Goal: Task Accomplishment & Management: Complete application form

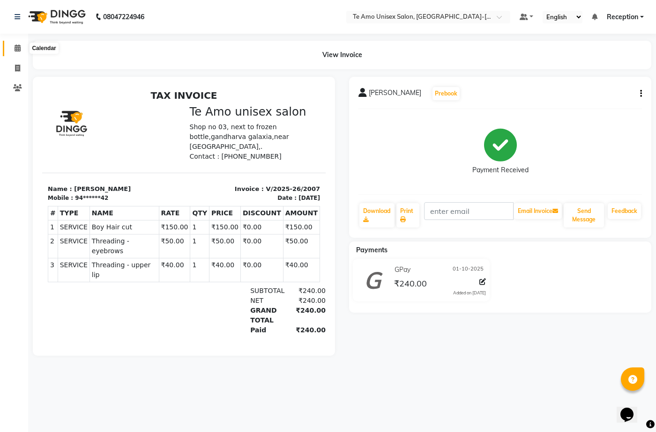
click at [16, 45] on icon at bounding box center [18, 48] width 6 height 7
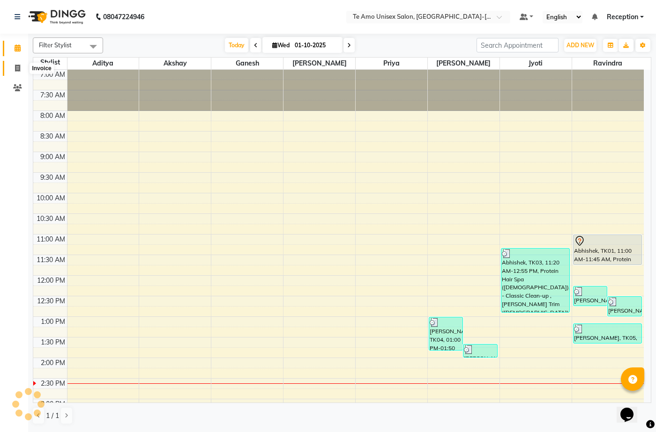
click at [18, 66] on icon at bounding box center [17, 68] width 5 height 7
select select "service"
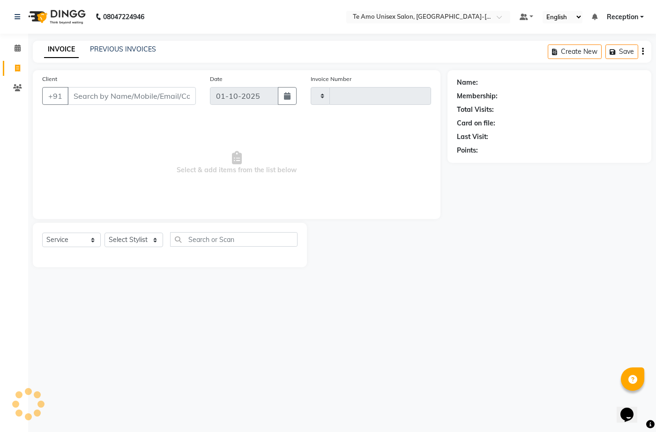
type input "2008"
select select "7836"
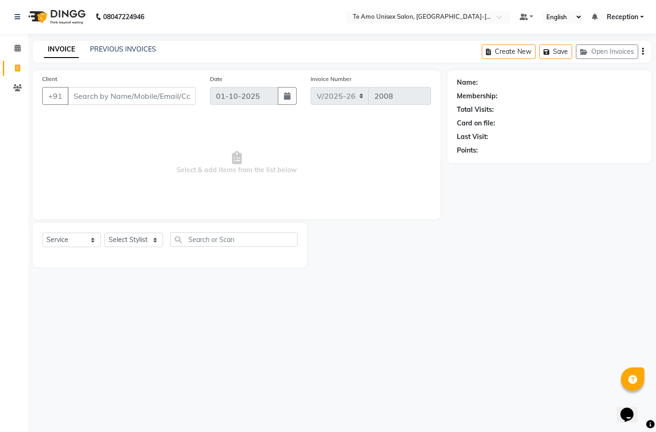
click at [142, 99] on input "Client" at bounding box center [131, 96] width 128 height 18
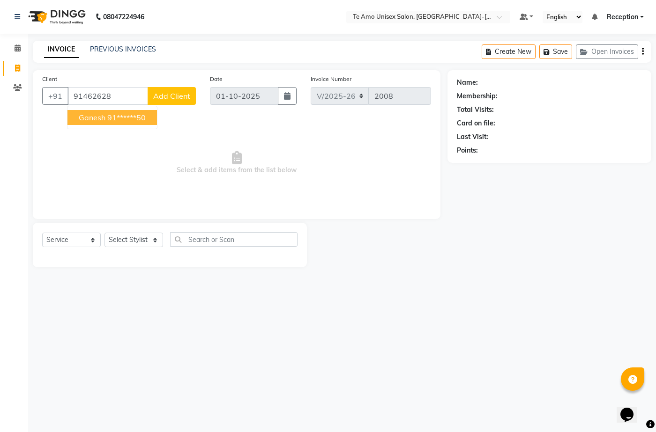
click at [129, 114] on ngb-highlight "91******50" at bounding box center [126, 117] width 38 height 9
type input "91******50"
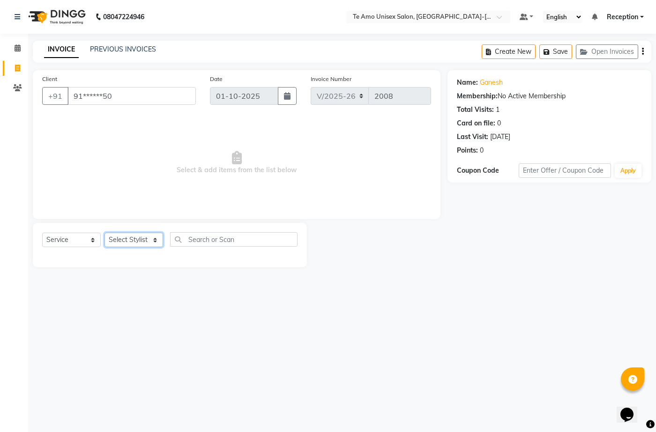
click at [128, 238] on select "Select Stylist [PERSON_NAME] [PERSON_NAME] Manager [PERSON_NAME] Reception [PER…" at bounding box center [133, 240] width 59 height 15
select select "92496"
click at [104, 233] on select "Select Stylist [PERSON_NAME] [PERSON_NAME] Manager [PERSON_NAME] Reception [PER…" at bounding box center [133, 240] width 59 height 15
drag, startPoint x: 123, startPoint y: 246, endPoint x: 128, endPoint y: 351, distance: 105.5
click at [126, 268] on div "Select Service Product Membership Package Voucher Prepaid Gift Card Select Styl…" at bounding box center [170, 245] width 274 height 45
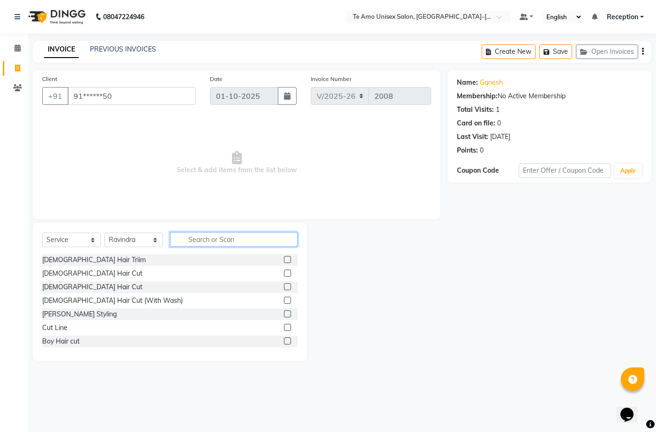
click at [238, 245] on input "text" at bounding box center [233, 239] width 127 height 15
click at [64, 318] on div "[PERSON_NAME] Styling" at bounding box center [79, 315] width 74 height 10
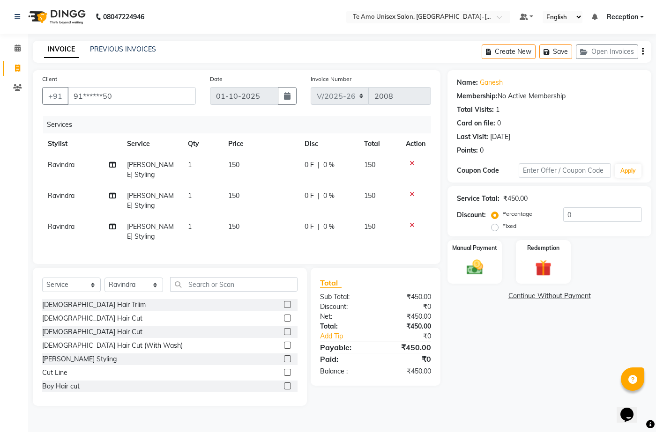
click at [411, 162] on icon at bounding box center [412, 163] width 5 height 7
click at [411, 191] on icon at bounding box center [412, 194] width 5 height 7
click at [411, 222] on icon at bounding box center [412, 225] width 5 height 7
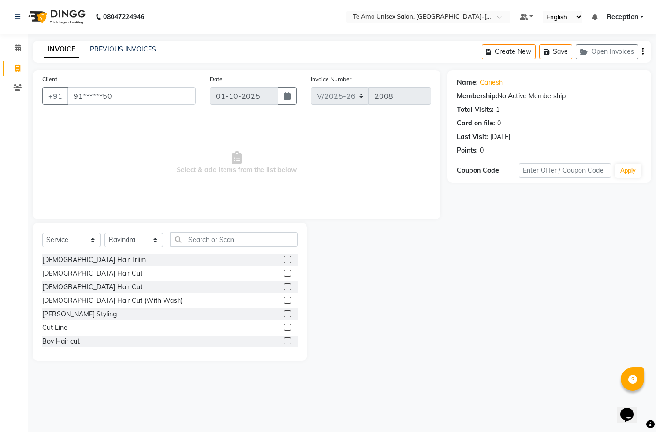
click at [411, 162] on span "Select & add items from the list below" at bounding box center [236, 163] width 389 height 94
click at [68, 307] on div "[DEMOGRAPHIC_DATA] Hair Triim [DEMOGRAPHIC_DATA] Hair Cut [DEMOGRAPHIC_DATA] Ha…" at bounding box center [169, 301] width 255 height 94
drag, startPoint x: 66, startPoint y: 317, endPoint x: 18, endPoint y: 327, distance: 48.8
click at [67, 317] on div "[PERSON_NAME] Styling" at bounding box center [79, 315] width 74 height 10
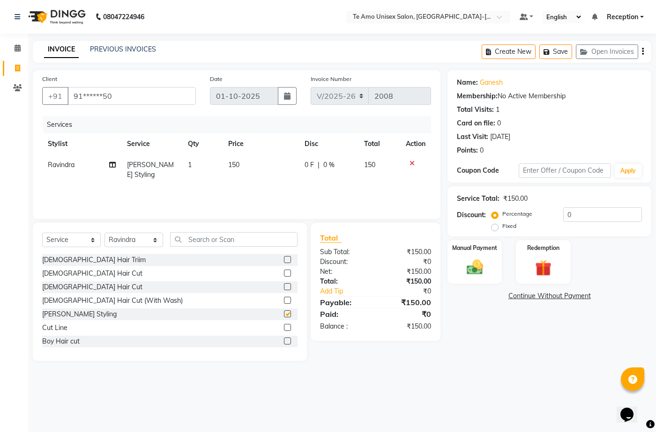
checkbox input "false"
click at [484, 265] on img at bounding box center [475, 268] width 28 height 20
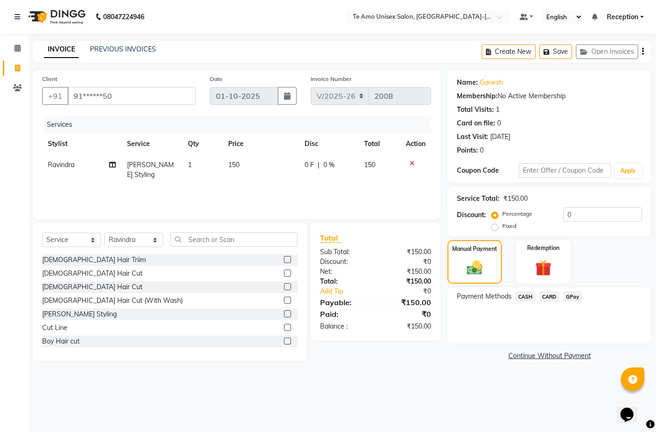
click at [576, 295] on span "GPay" at bounding box center [572, 296] width 19 height 11
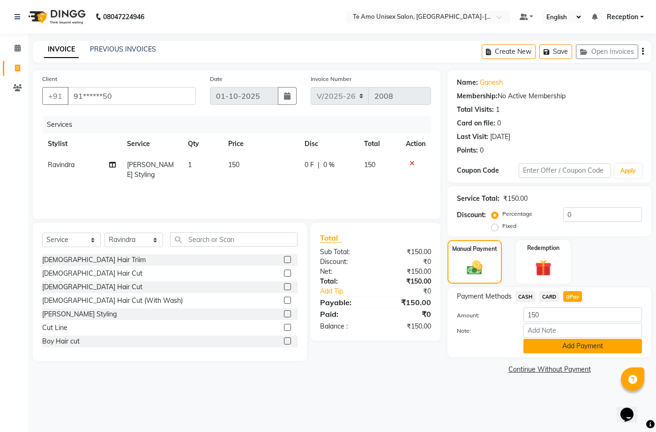
click at [564, 347] on button "Add Payment" at bounding box center [582, 346] width 119 height 15
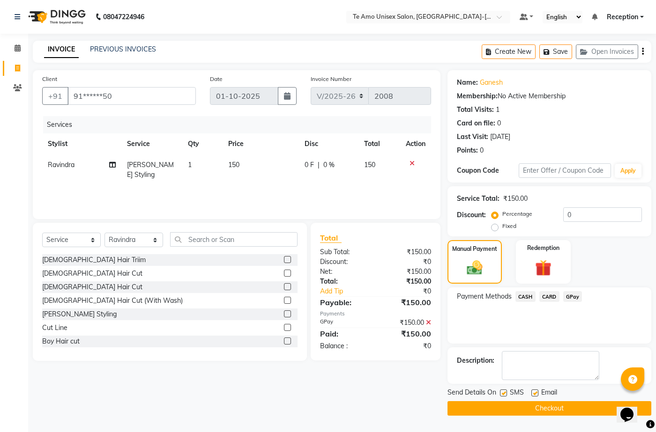
click at [503, 392] on label at bounding box center [503, 393] width 7 height 7
click at [503, 392] on input "checkbox" at bounding box center [503, 394] width 6 height 6
checkbox input "false"
click at [567, 406] on button "Checkout" at bounding box center [549, 409] width 204 height 15
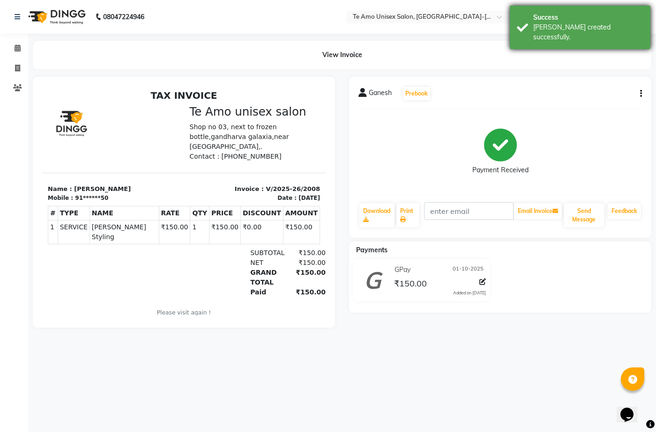
drag, startPoint x: 585, startPoint y: 28, endPoint x: 572, endPoint y: 26, distance: 12.8
click at [584, 27] on div "[PERSON_NAME] created successfully." at bounding box center [588, 32] width 110 height 20
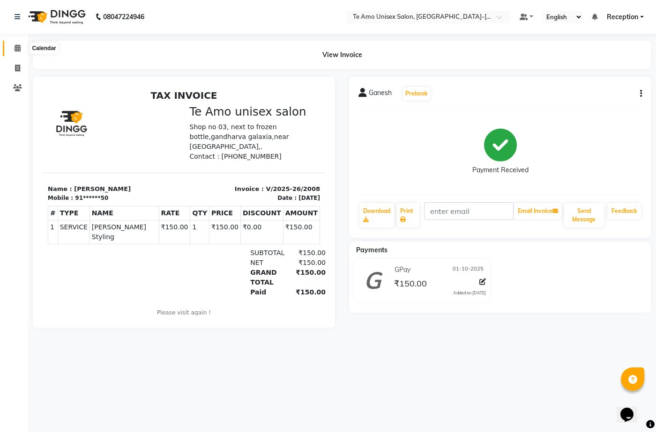
click at [22, 45] on span at bounding box center [17, 48] width 16 height 11
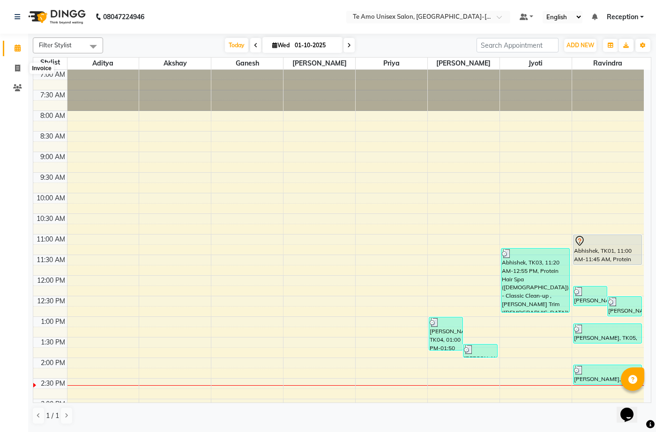
click at [26, 66] on ngb-tooltip-window "Invoice" at bounding box center [42, 68] width 32 height 16
click at [20, 66] on icon at bounding box center [17, 68] width 5 height 7
click at [22, 66] on span at bounding box center [17, 68] width 16 height 11
select select "service"
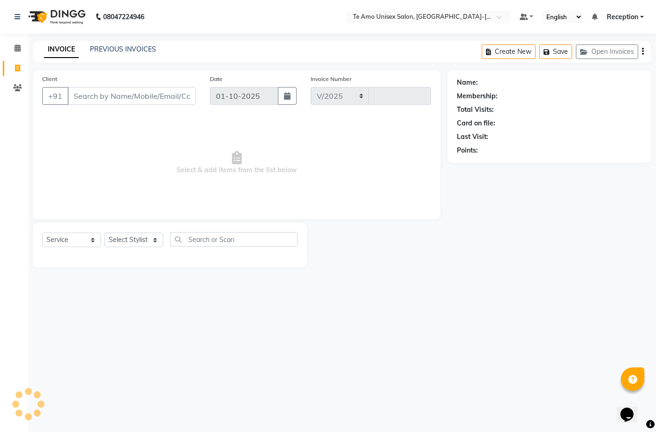
select select "7836"
type input "2009"
click at [142, 242] on select "Select Stylist [PERSON_NAME] [PERSON_NAME] Manager [PERSON_NAME] Reception [PER…" at bounding box center [133, 240] width 59 height 15
click at [130, 238] on select "Select Stylist [PERSON_NAME] [PERSON_NAME] Manager [PERSON_NAME] Reception [PER…" at bounding box center [133, 240] width 59 height 15
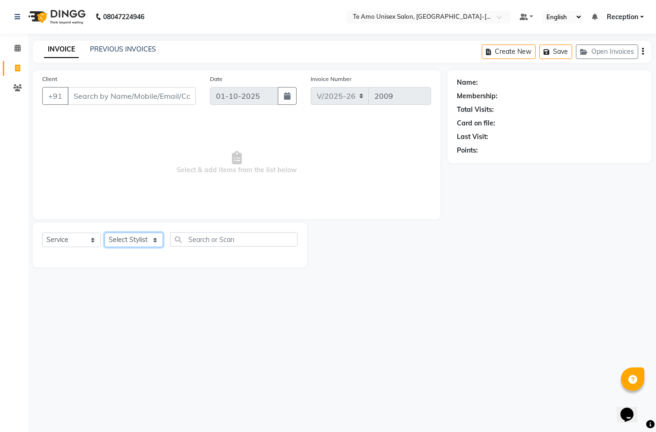
click at [130, 238] on select "Select Stylist [PERSON_NAME] [PERSON_NAME] Manager [PERSON_NAME] Reception [PER…" at bounding box center [133, 240] width 59 height 15
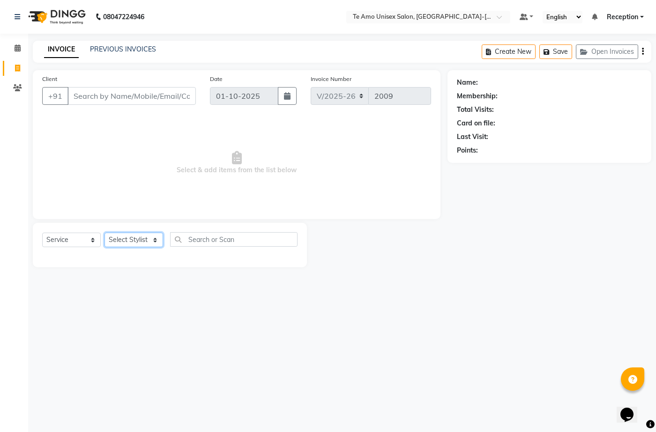
click at [131, 238] on select "Select Stylist [PERSON_NAME] [PERSON_NAME] Manager [PERSON_NAME] Reception [PER…" at bounding box center [133, 240] width 59 height 15
click at [128, 241] on select "Select Stylist [PERSON_NAME] [PERSON_NAME] Manager [PERSON_NAME] Reception [PER…" at bounding box center [133, 240] width 59 height 15
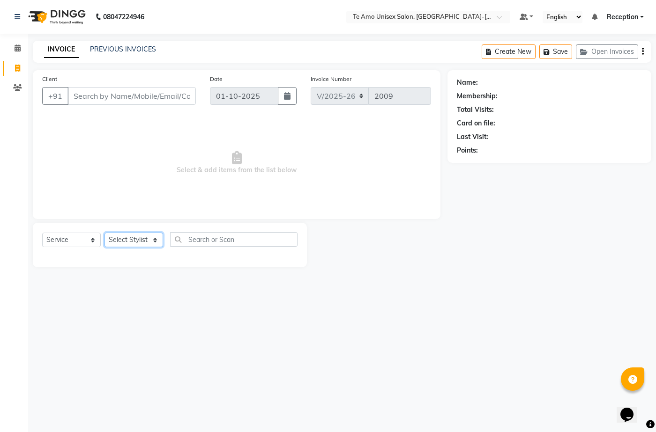
click at [128, 241] on select "Select Stylist [PERSON_NAME] [PERSON_NAME] Manager [PERSON_NAME] Reception [PER…" at bounding box center [133, 240] width 59 height 15
click at [130, 238] on select "Select Stylist [PERSON_NAME] [PERSON_NAME] Manager [PERSON_NAME] Reception [PER…" at bounding box center [133, 240] width 59 height 15
click at [132, 237] on select "Select Stylist [PERSON_NAME] [PERSON_NAME] Manager [PERSON_NAME] Reception [PER…" at bounding box center [133, 240] width 59 height 15
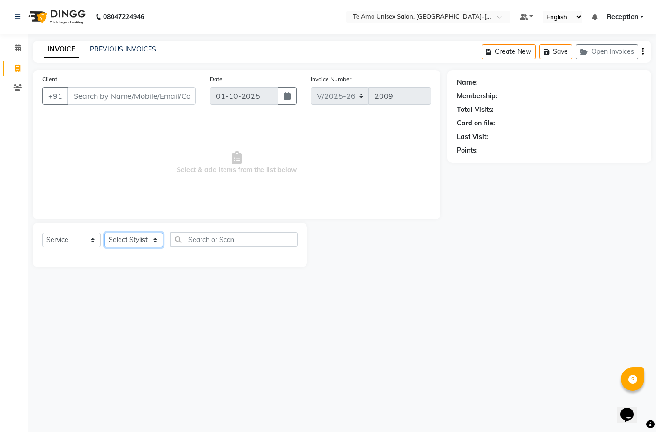
click at [134, 236] on select "Select Stylist [PERSON_NAME] [PERSON_NAME] Manager [PERSON_NAME] Reception [PER…" at bounding box center [133, 240] width 59 height 15
click at [136, 234] on select "Select Stylist [PERSON_NAME] [PERSON_NAME] Manager [PERSON_NAME] Reception [PER…" at bounding box center [133, 240] width 59 height 15
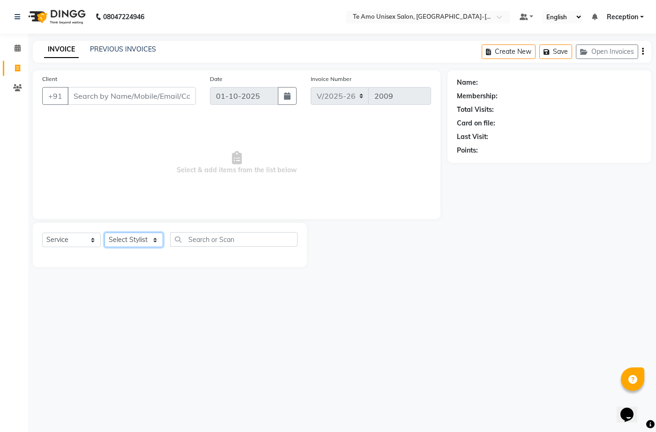
click at [136, 234] on select "Select Stylist [PERSON_NAME] [PERSON_NAME] Manager [PERSON_NAME] Reception [PER…" at bounding box center [133, 240] width 59 height 15
select select "70301"
click at [104, 233] on select "Select Stylist [PERSON_NAME] [PERSON_NAME] Manager [PERSON_NAME] Reception [PER…" at bounding box center [133, 240] width 59 height 15
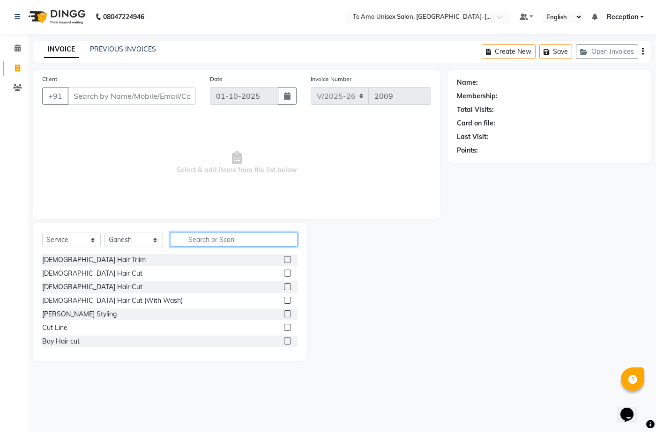
click at [207, 238] on input "text" at bounding box center [233, 239] width 127 height 15
type input "ha"
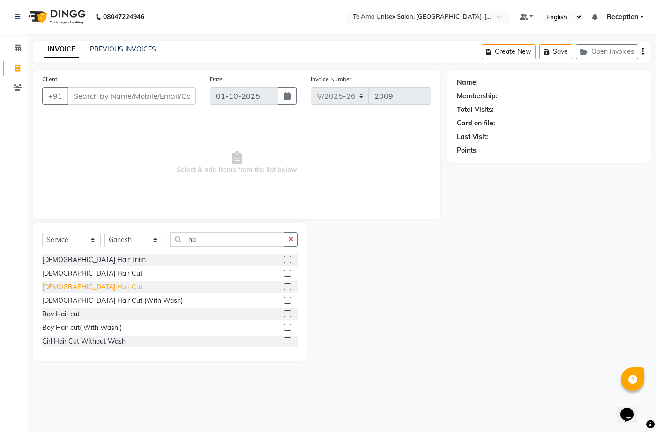
click at [69, 288] on div "[DEMOGRAPHIC_DATA] Hair Cut" at bounding box center [92, 288] width 100 height 10
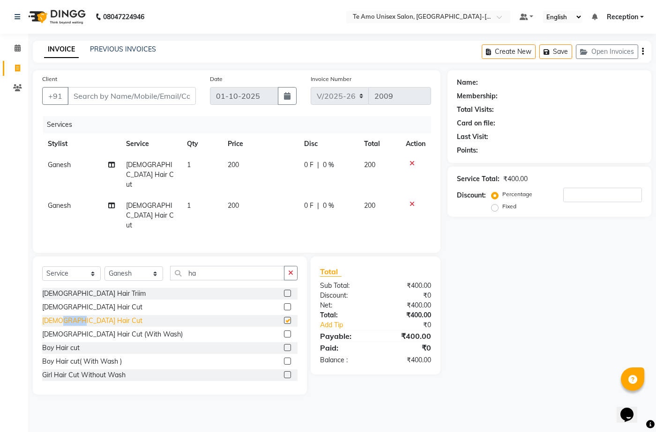
checkbox input "false"
click at [291, 270] on icon "button" at bounding box center [290, 273] width 5 height 7
click at [284, 266] on input "text" at bounding box center [227, 273] width 114 height 15
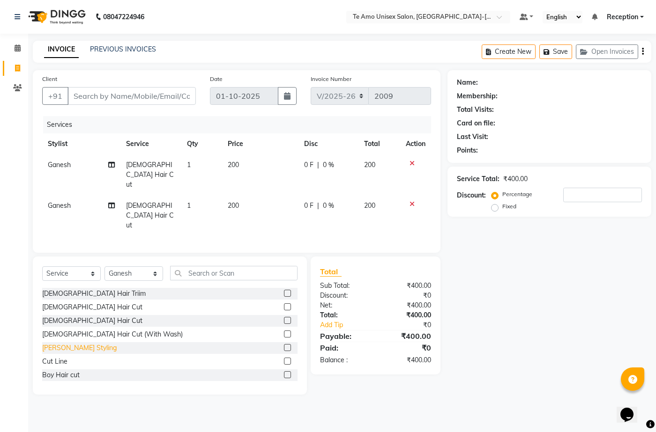
click at [68, 343] on div "[PERSON_NAME] Styling" at bounding box center [79, 348] width 74 height 10
checkbox input "true"
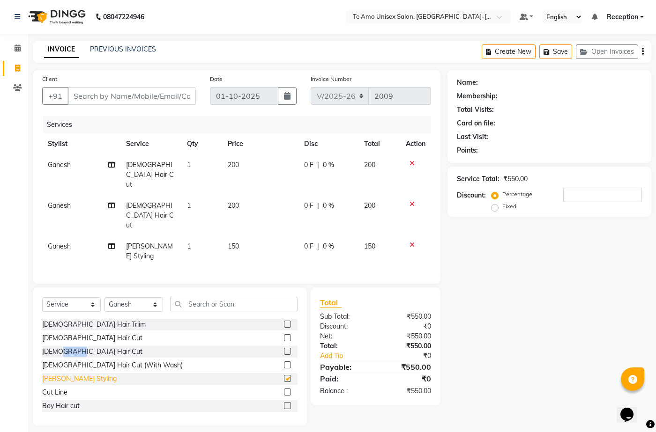
click at [68, 347] on div "[DEMOGRAPHIC_DATA] Hair Cut" at bounding box center [92, 352] width 100 height 10
checkbox input "true"
checkbox input "false"
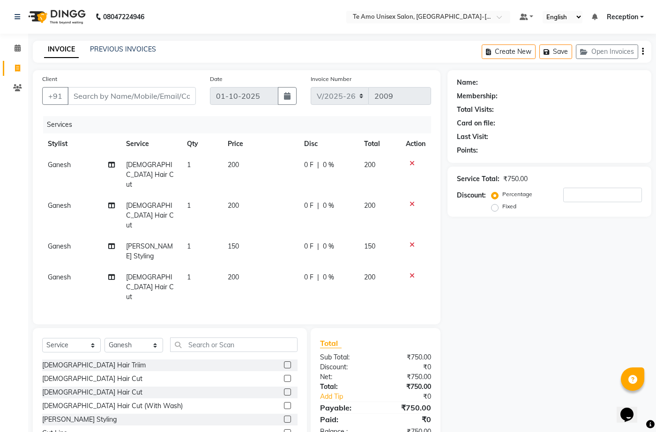
click at [411, 273] on icon at bounding box center [412, 276] width 5 height 7
click at [411, 223] on div "Services Stylist Service Qty Price Disc Total Action Ganesh [DEMOGRAPHIC_DATA] …" at bounding box center [236, 215] width 389 height 199
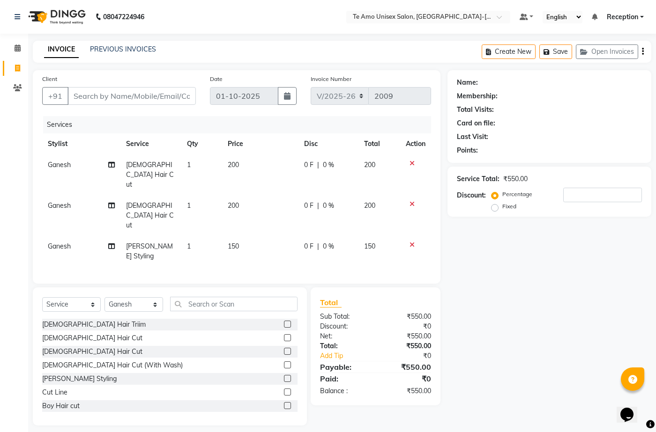
click at [410, 201] on icon at bounding box center [412, 204] width 5 height 7
click at [410, 242] on icon at bounding box center [412, 245] width 5 height 7
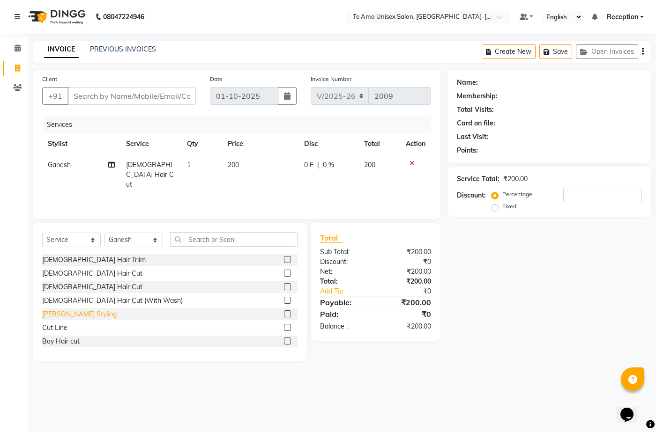
click at [69, 311] on div "[PERSON_NAME] Styling" at bounding box center [79, 315] width 74 height 10
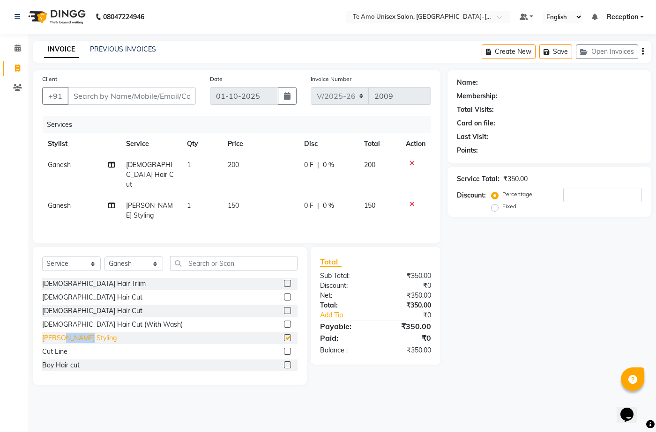
click at [69, 333] on div "[PERSON_NAME] Styling" at bounding box center [169, 339] width 255 height 12
checkbox input "false"
click at [106, 100] on input "Client" at bounding box center [131, 96] width 128 height 18
type input "9"
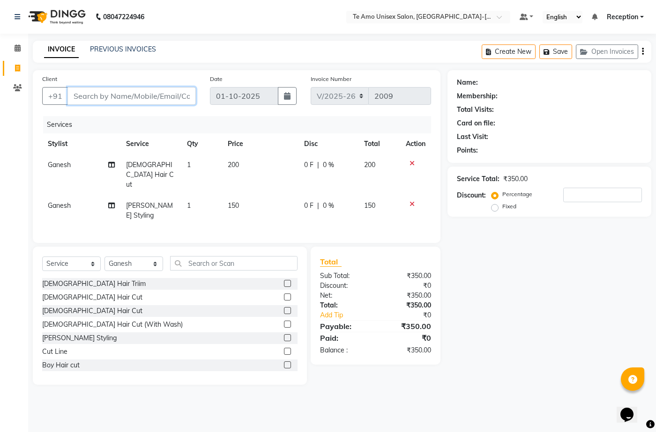
type input "0"
type input "9552872566"
click at [172, 95] on span "Add Client" at bounding box center [171, 95] width 37 height 9
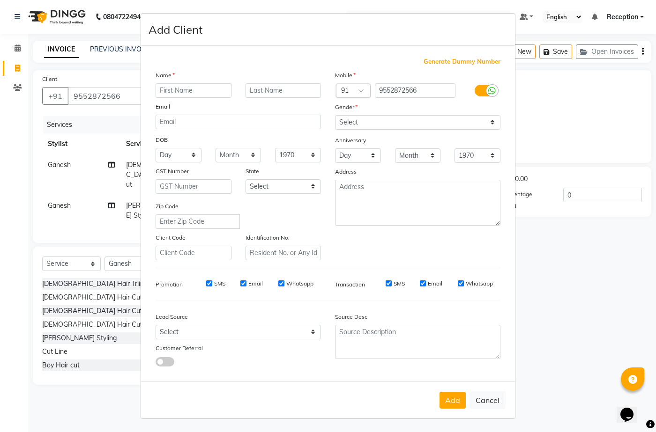
click at [188, 82] on div "Name" at bounding box center [238, 76] width 179 height 13
click at [191, 90] on input "text" at bounding box center [194, 90] width 76 height 15
type input "raj"
click at [267, 90] on input "text" at bounding box center [284, 90] width 76 height 15
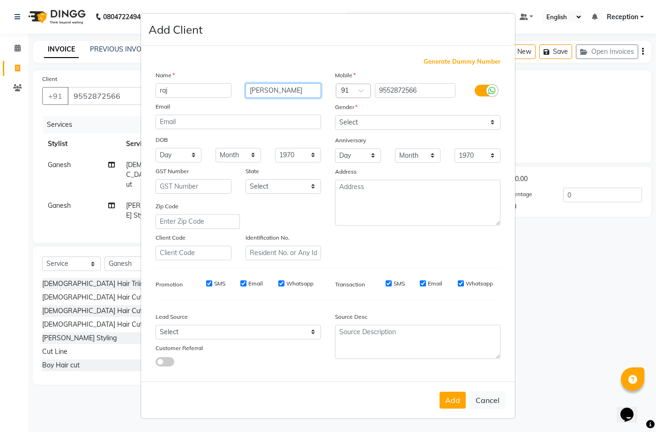
type input "[PERSON_NAME]"
click at [358, 119] on select "Select [DEMOGRAPHIC_DATA] [DEMOGRAPHIC_DATA] Other Prefer Not To Say" at bounding box center [417, 122] width 165 height 15
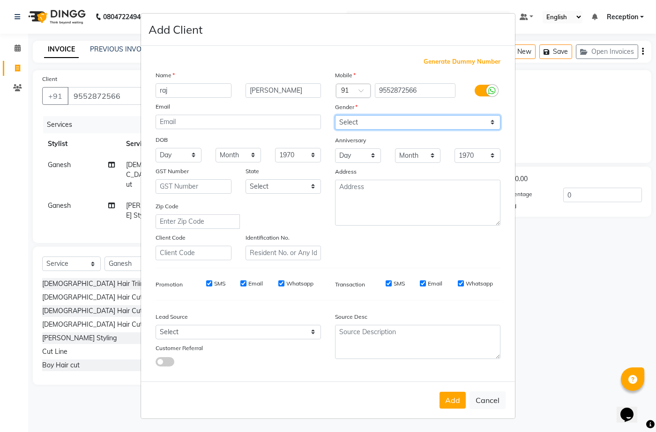
click at [357, 120] on select "Select [DEMOGRAPHIC_DATA] [DEMOGRAPHIC_DATA] Other Prefer Not To Say" at bounding box center [417, 122] width 165 height 15
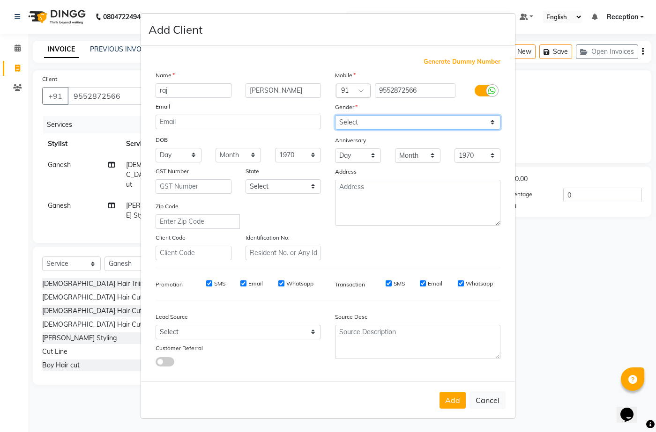
click at [357, 120] on select "Select [DEMOGRAPHIC_DATA] [DEMOGRAPHIC_DATA] Other Prefer Not To Say" at bounding box center [417, 122] width 165 height 15
click at [357, 121] on select "Select [DEMOGRAPHIC_DATA] [DEMOGRAPHIC_DATA] Other Prefer Not To Say" at bounding box center [417, 122] width 165 height 15
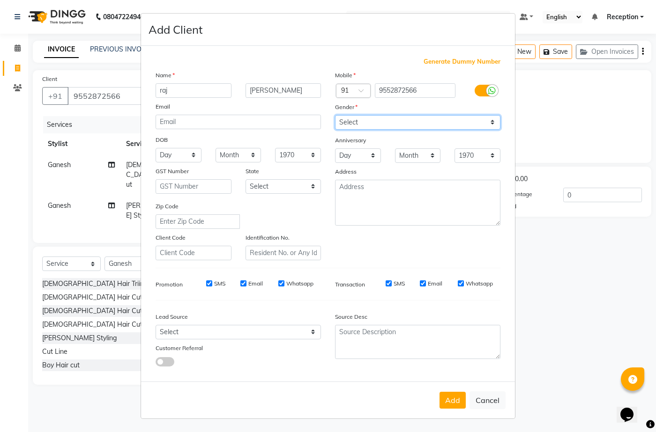
click at [362, 118] on select "Select [DEMOGRAPHIC_DATA] [DEMOGRAPHIC_DATA] Other Prefer Not To Say" at bounding box center [417, 122] width 165 height 15
click at [347, 116] on select "Select [DEMOGRAPHIC_DATA] [DEMOGRAPHIC_DATA] Other Prefer Not To Say" at bounding box center [417, 122] width 165 height 15
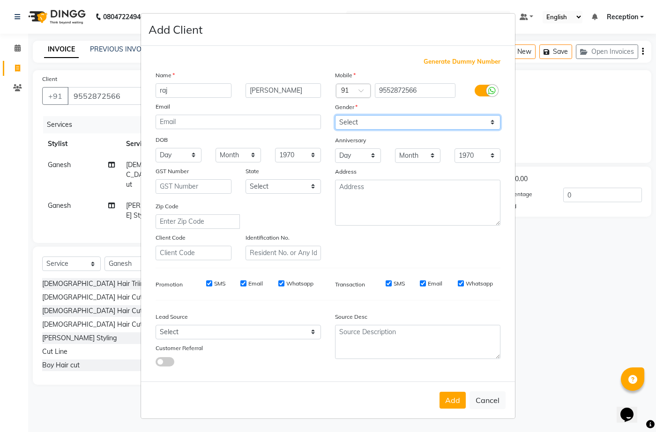
click at [347, 116] on select "Select [DEMOGRAPHIC_DATA] [DEMOGRAPHIC_DATA] Other Prefer Not To Say" at bounding box center [417, 122] width 165 height 15
select select "[DEMOGRAPHIC_DATA]"
click at [335, 115] on select "Select [DEMOGRAPHIC_DATA] [DEMOGRAPHIC_DATA] Other Prefer Not To Say" at bounding box center [417, 122] width 165 height 15
click at [464, 405] on button "Add" at bounding box center [452, 400] width 26 height 17
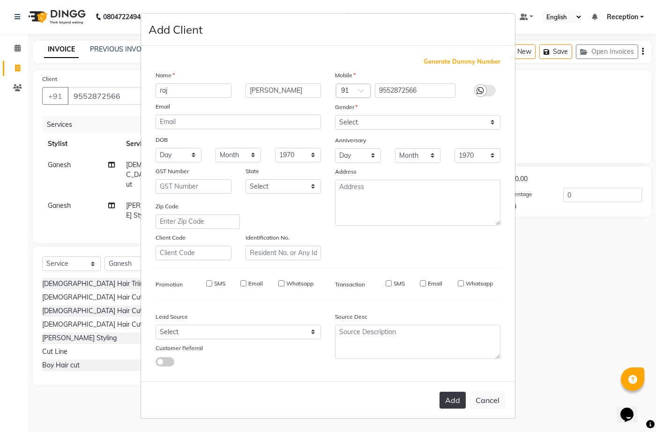
type input "95******66"
select select
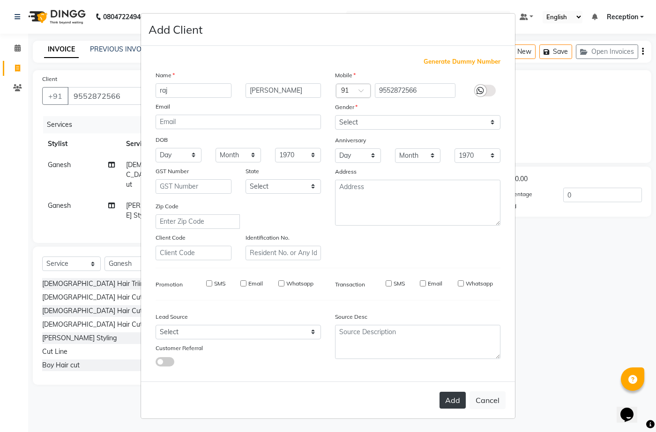
select select
checkbox input "false"
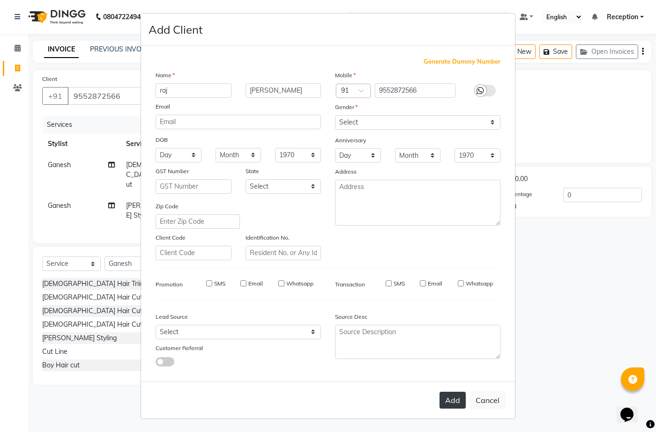
checkbox input "false"
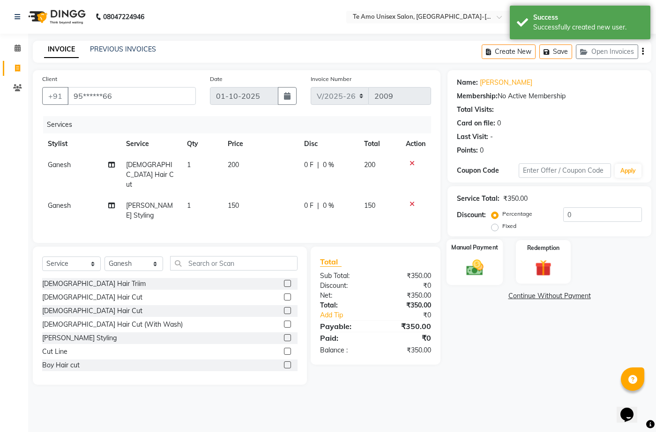
click at [473, 261] on img at bounding box center [475, 268] width 28 height 20
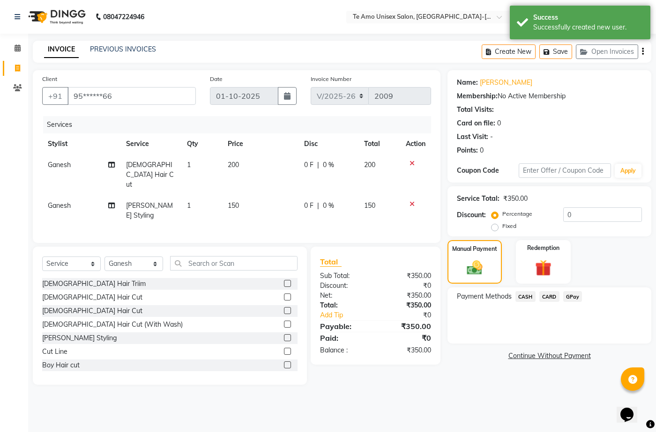
click at [575, 293] on span "GPay" at bounding box center [572, 296] width 19 height 11
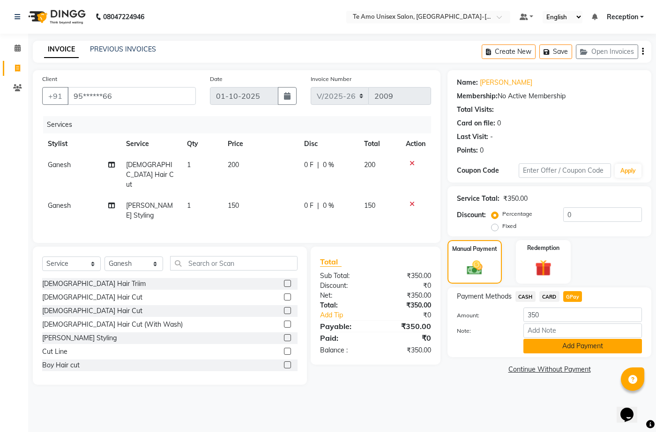
click at [576, 348] on button "Add Payment" at bounding box center [582, 346] width 119 height 15
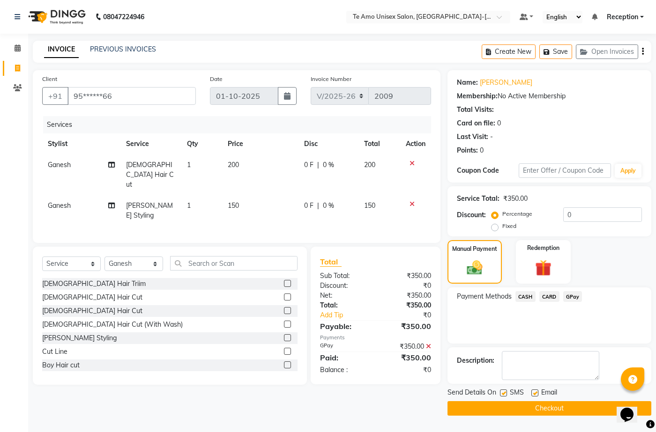
click at [505, 394] on label at bounding box center [503, 393] width 7 height 7
click at [505, 394] on input "checkbox" at bounding box center [503, 394] width 6 height 6
click at [505, 394] on label at bounding box center [503, 393] width 7 height 7
click at [505, 394] on input "checkbox" at bounding box center [503, 394] width 6 height 6
checkbox input "true"
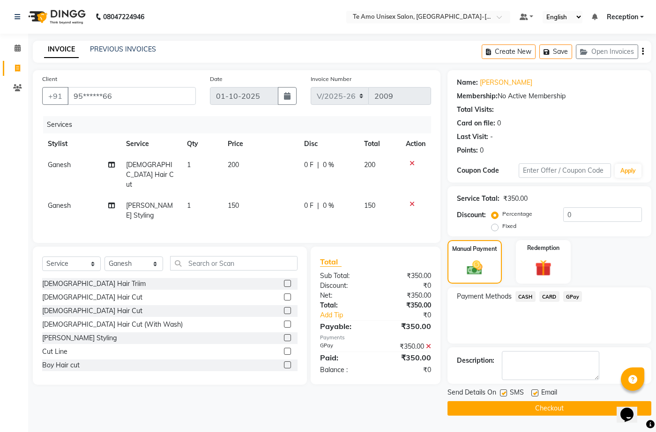
click at [504, 389] on div "SMS" at bounding box center [515, 394] width 31 height 12
click at [499, 404] on button "Checkout" at bounding box center [549, 409] width 204 height 15
click at [499, 404] on div "Checkout" at bounding box center [549, 409] width 204 height 15
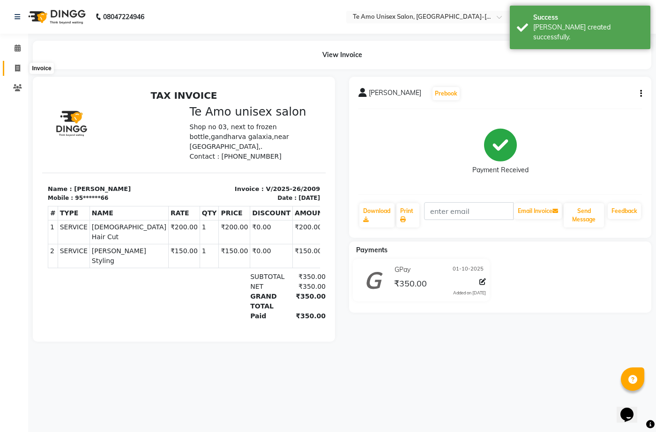
click at [22, 69] on span at bounding box center [17, 68] width 16 height 11
select select "service"
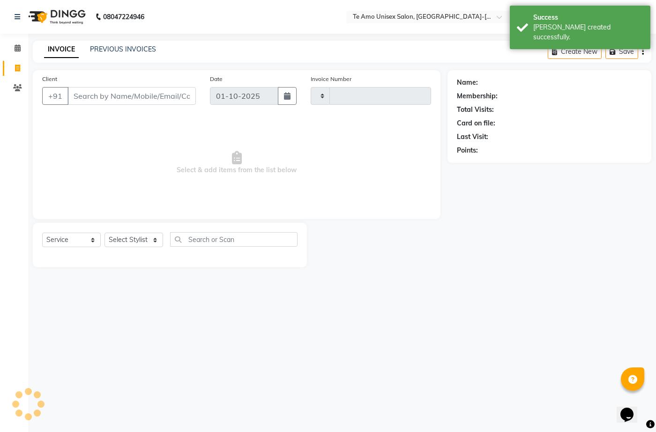
type input "2010"
select select "7836"
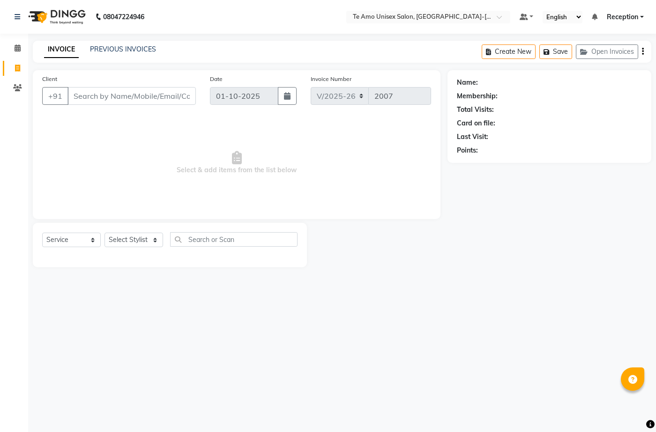
select select "7836"
select select "service"
click at [18, 67] on icon at bounding box center [17, 68] width 5 height 7
select select "service"
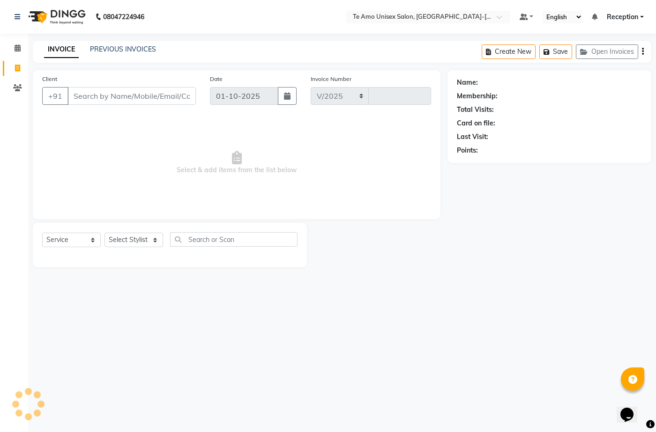
select select "7836"
type input "2009"
click at [134, 97] on input "Client" at bounding box center [131, 96] width 128 height 18
drag, startPoint x: 91, startPoint y: 238, endPoint x: 97, endPoint y: 238, distance: 6.6
click at [97, 238] on select "Select Service Product Membership Package Voucher Prepaid Gift Card" at bounding box center [71, 240] width 59 height 15
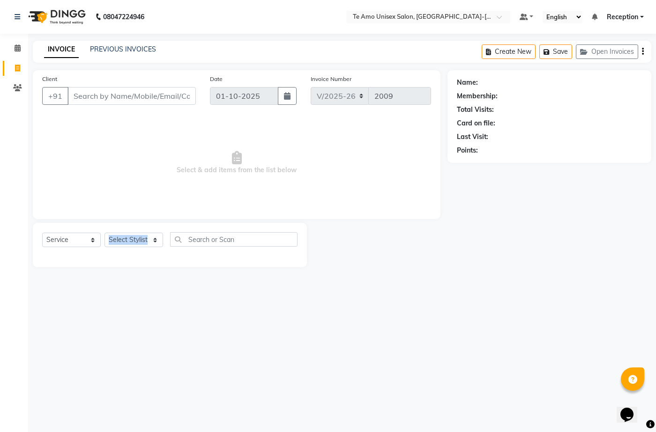
drag, startPoint x: 159, startPoint y: 234, endPoint x: 167, endPoint y: 238, distance: 9.6
click at [169, 238] on div "Select Service Product Membership Package Voucher Prepaid Gift Card Select Styl…" at bounding box center [169, 243] width 255 height 22
click at [164, 235] on div "Select Service Product Membership Package Voucher Prepaid Gift Card Select Styl…" at bounding box center [169, 243] width 255 height 22
click at [165, 235] on div "Select Service Product Membership Package Voucher Prepaid Gift Card Select Styl…" at bounding box center [169, 243] width 255 height 22
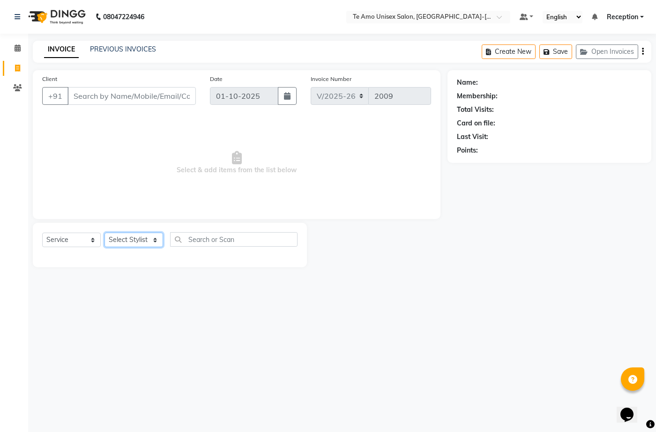
click at [157, 236] on select "Select Stylist [PERSON_NAME] [PERSON_NAME] Manager [PERSON_NAME] Reception [PER…" at bounding box center [133, 240] width 59 height 15
click at [167, 233] on div "Select Service Product Membership Package Voucher Prepaid Gift Card Select Styl…" at bounding box center [169, 243] width 255 height 22
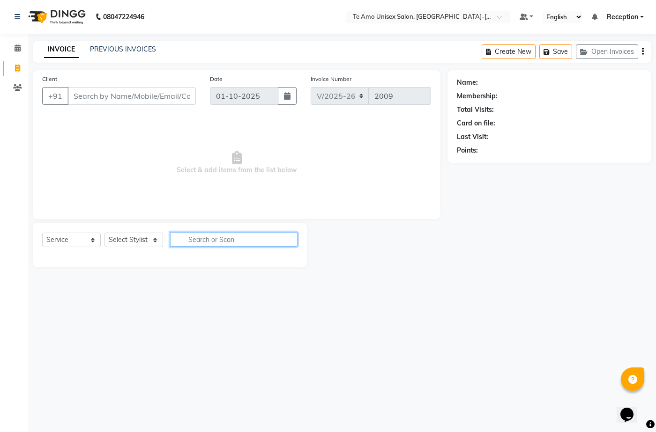
click at [246, 244] on input "text" at bounding box center [233, 239] width 127 height 15
click at [233, 237] on input "text" at bounding box center [233, 239] width 127 height 15
